Goal: Task Accomplishment & Management: Use online tool/utility

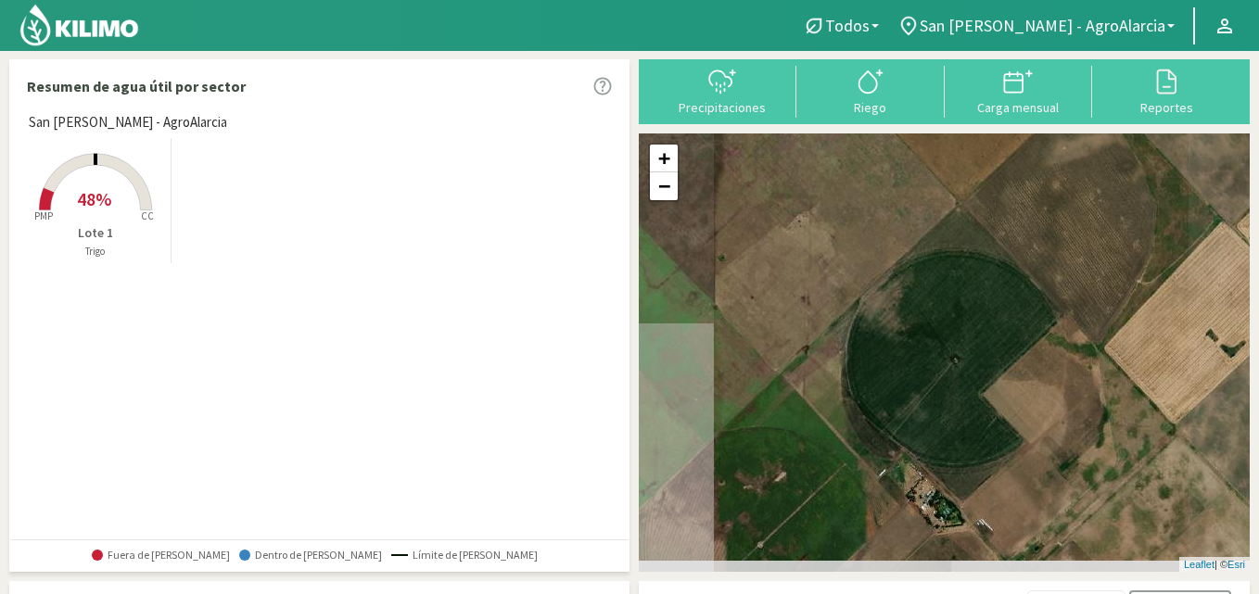
type input "12"
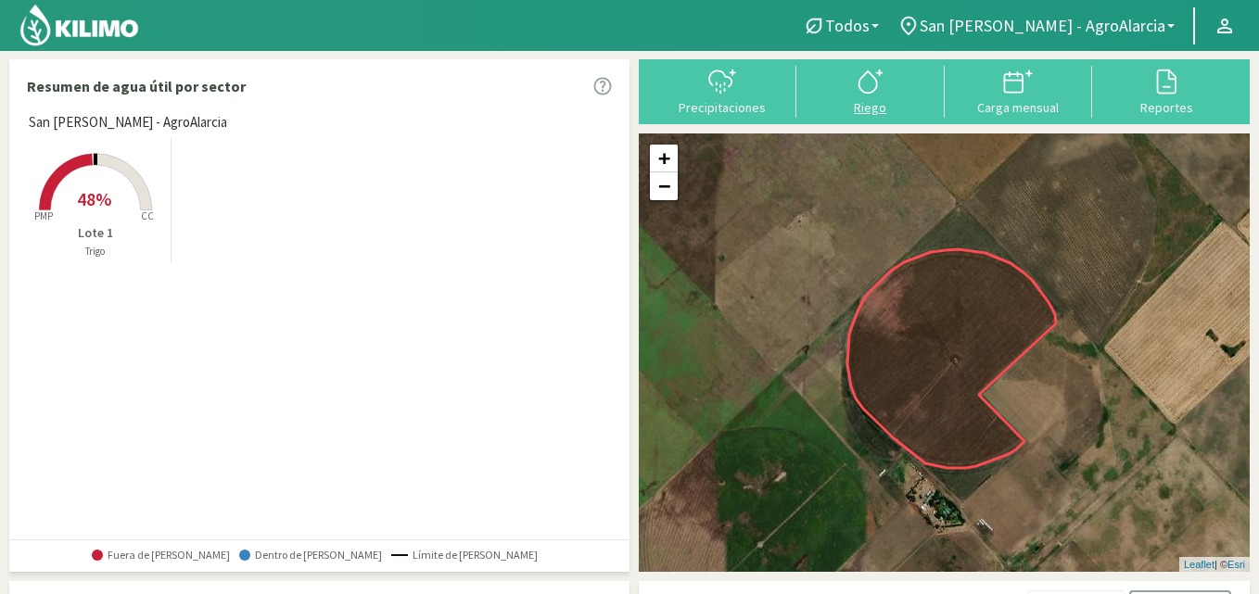
click at [874, 94] on icon at bounding box center [870, 82] width 30 height 30
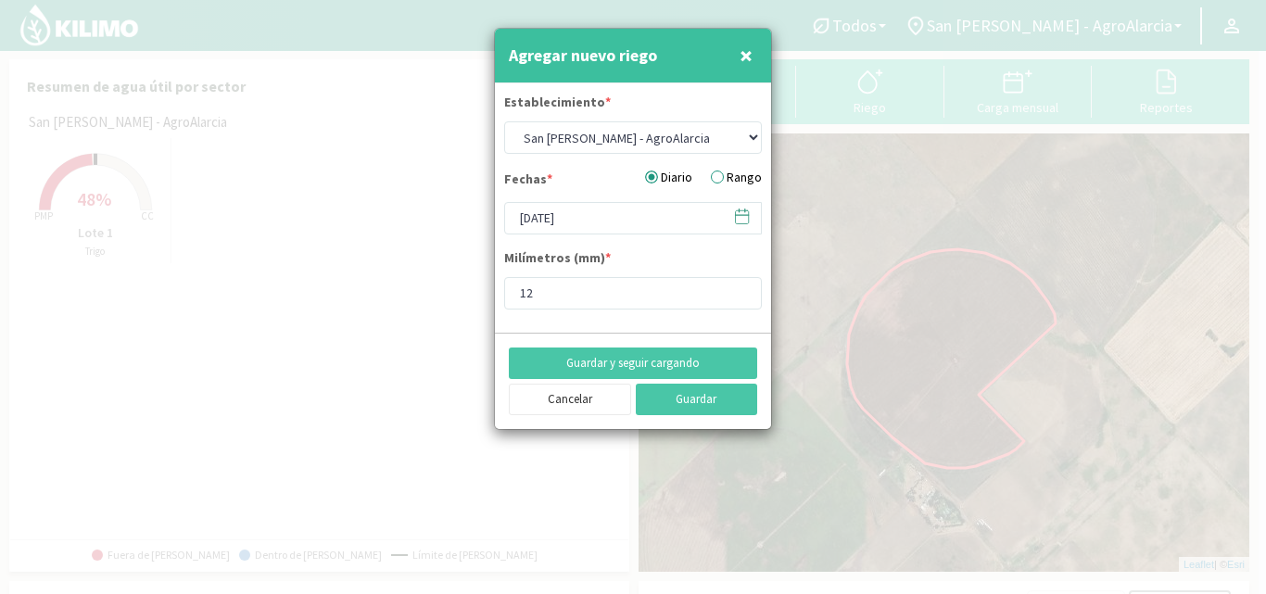
click at [741, 49] on span "×" at bounding box center [746, 55] width 13 height 31
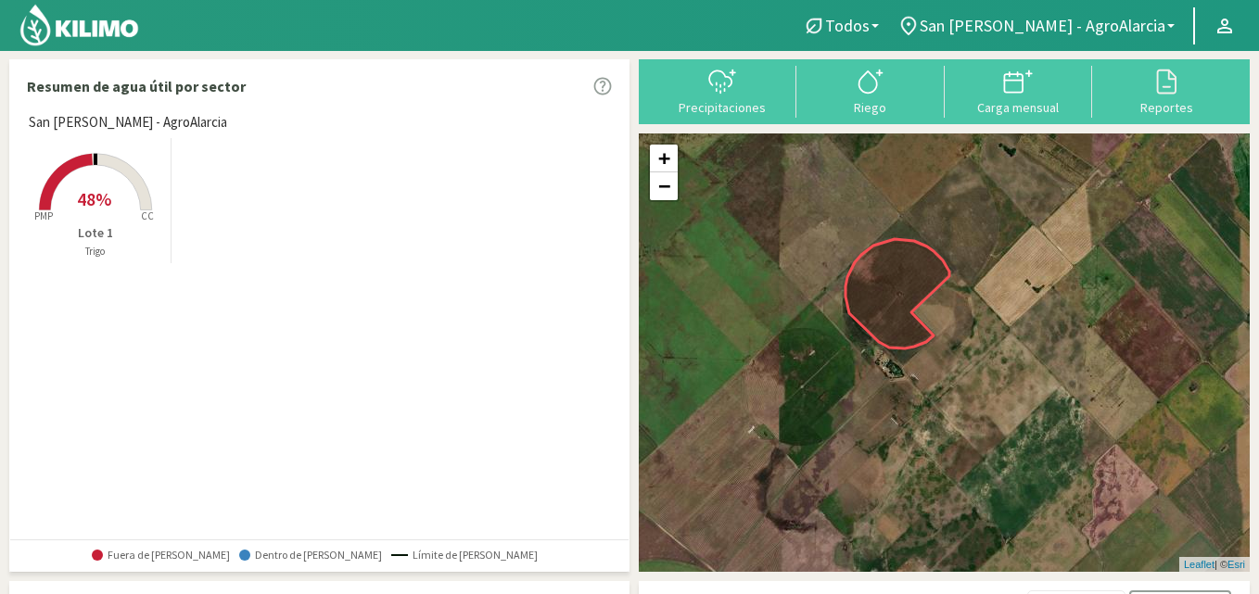
click at [175, 176] on div "Created with Highcharts 9.2.2 PMP CC 48% Lote 1 Trigo" at bounding box center [323, 200] width 609 height 134
click at [137, 171] on rect at bounding box center [95, 212] width 148 height 148
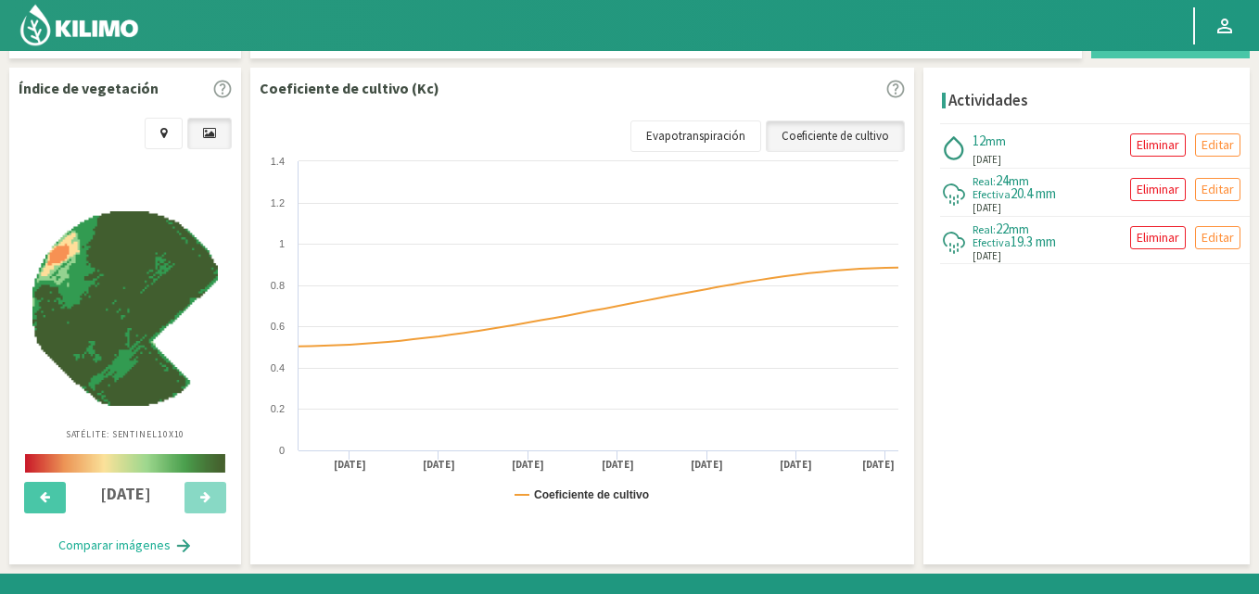
scroll to position [608, 0]
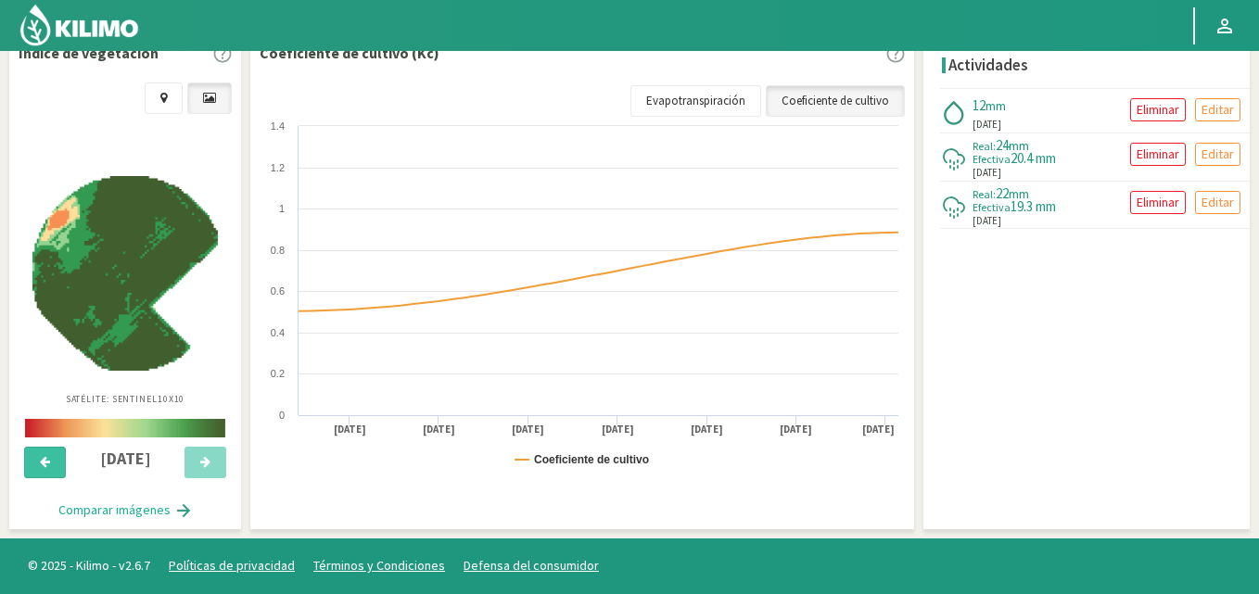
click at [39, 462] on button at bounding box center [45, 463] width 42 height 32
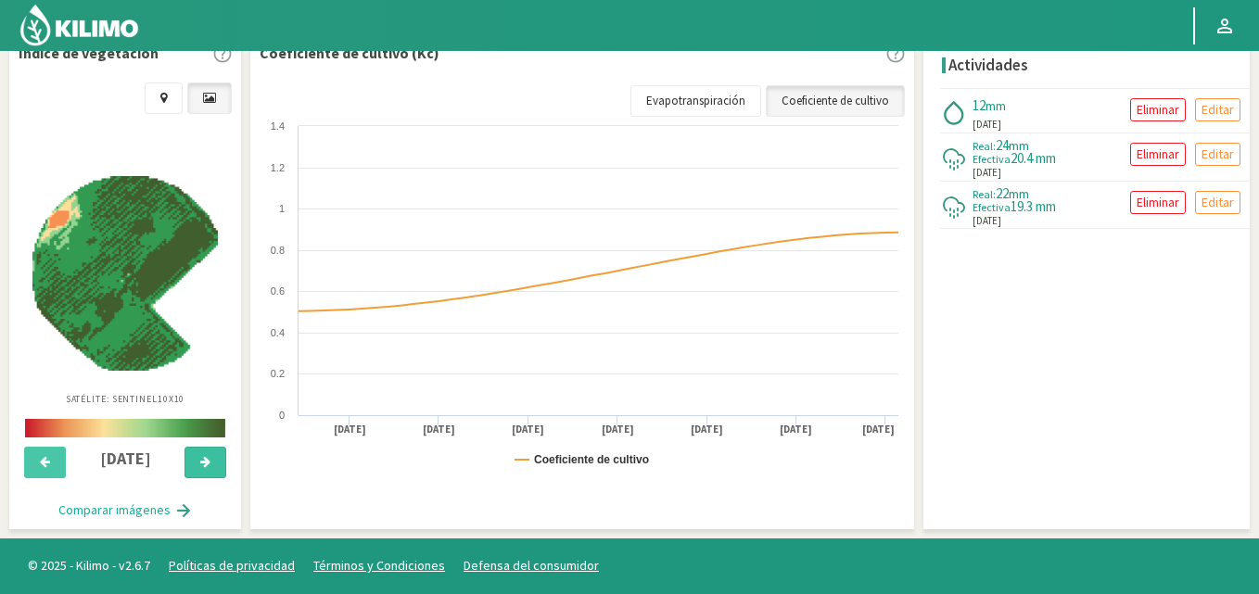
click at [211, 467] on button at bounding box center [205, 463] width 42 height 32
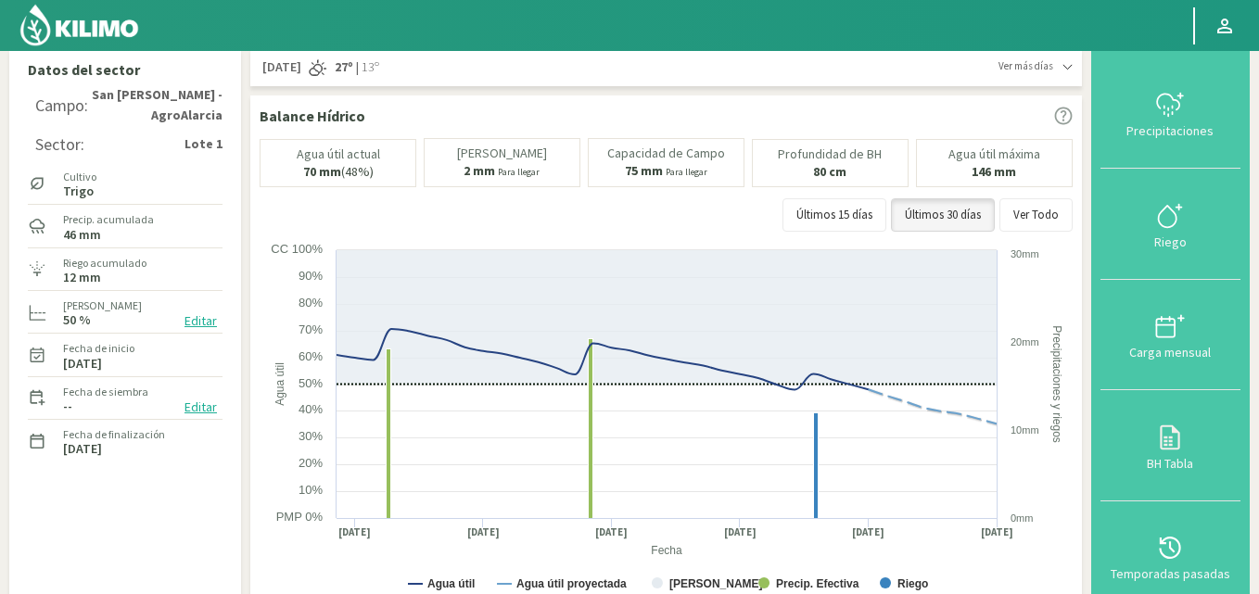
scroll to position [0, 0]
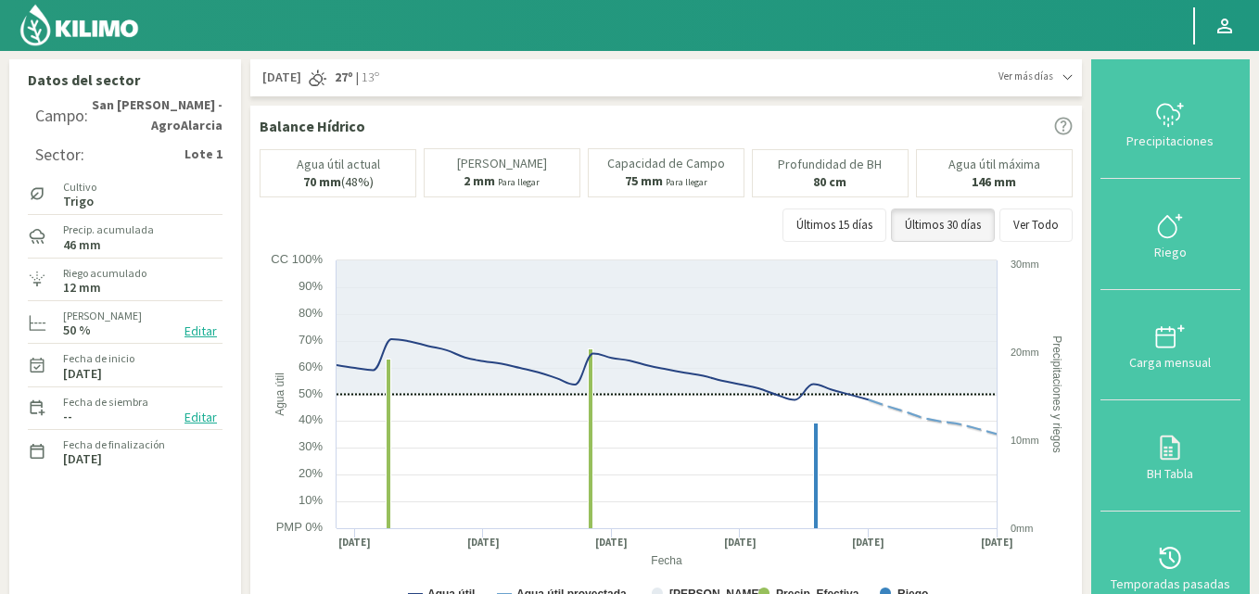
click at [122, 30] on img at bounding box center [79, 25] width 121 height 44
